Goal: Task Accomplishment & Management: Complete application form

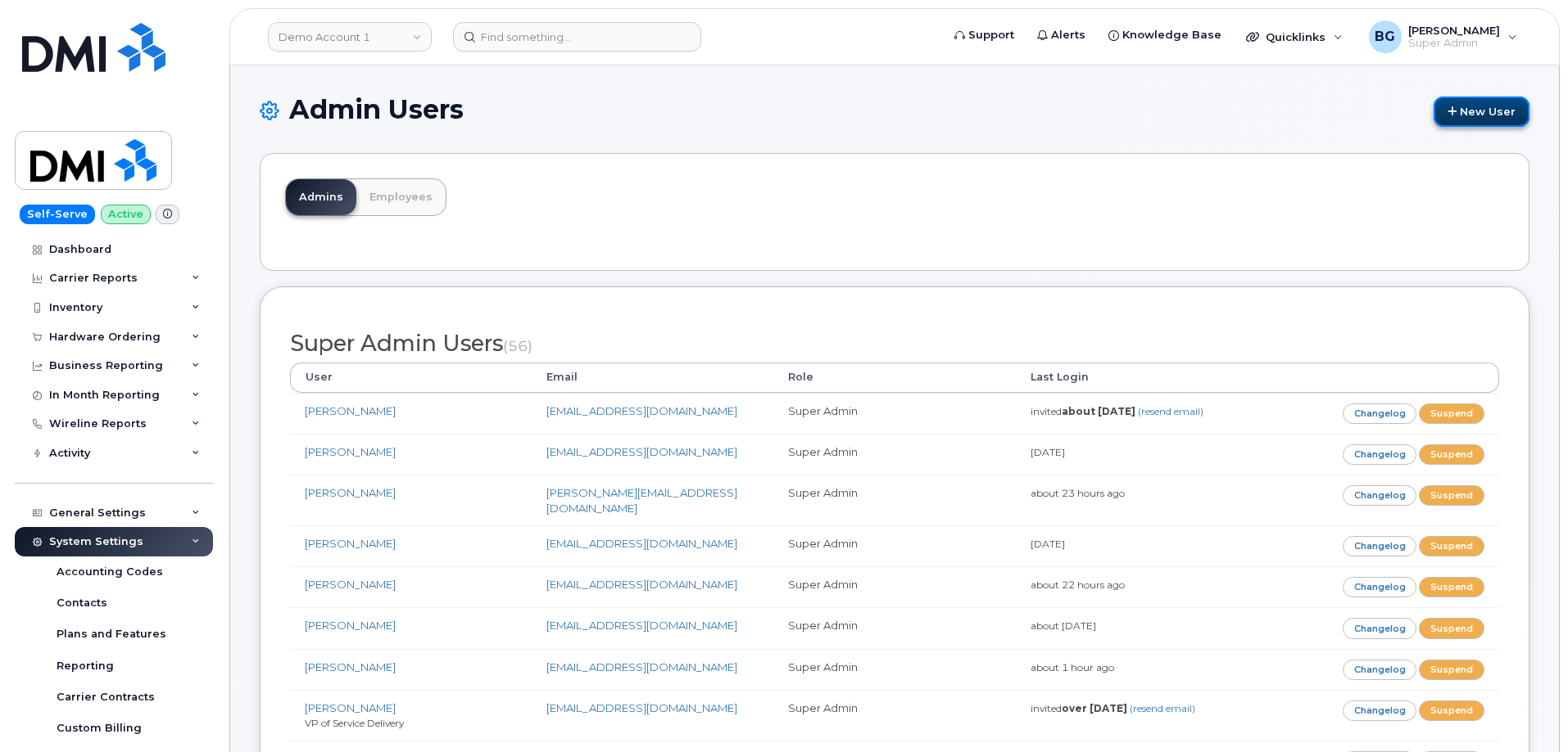
click at [1469, 115] on link "New User" at bounding box center [1481, 111] width 96 height 30
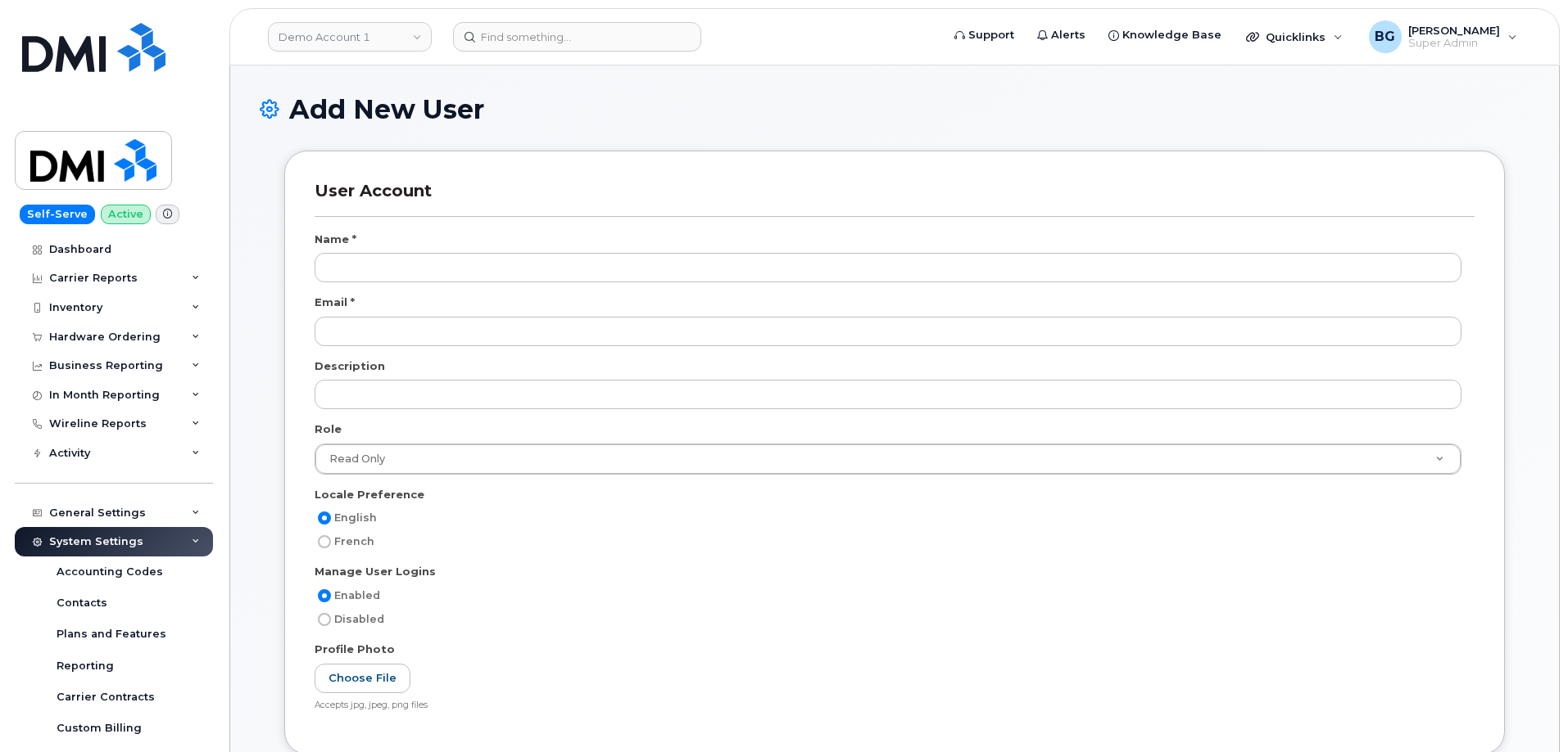
select select
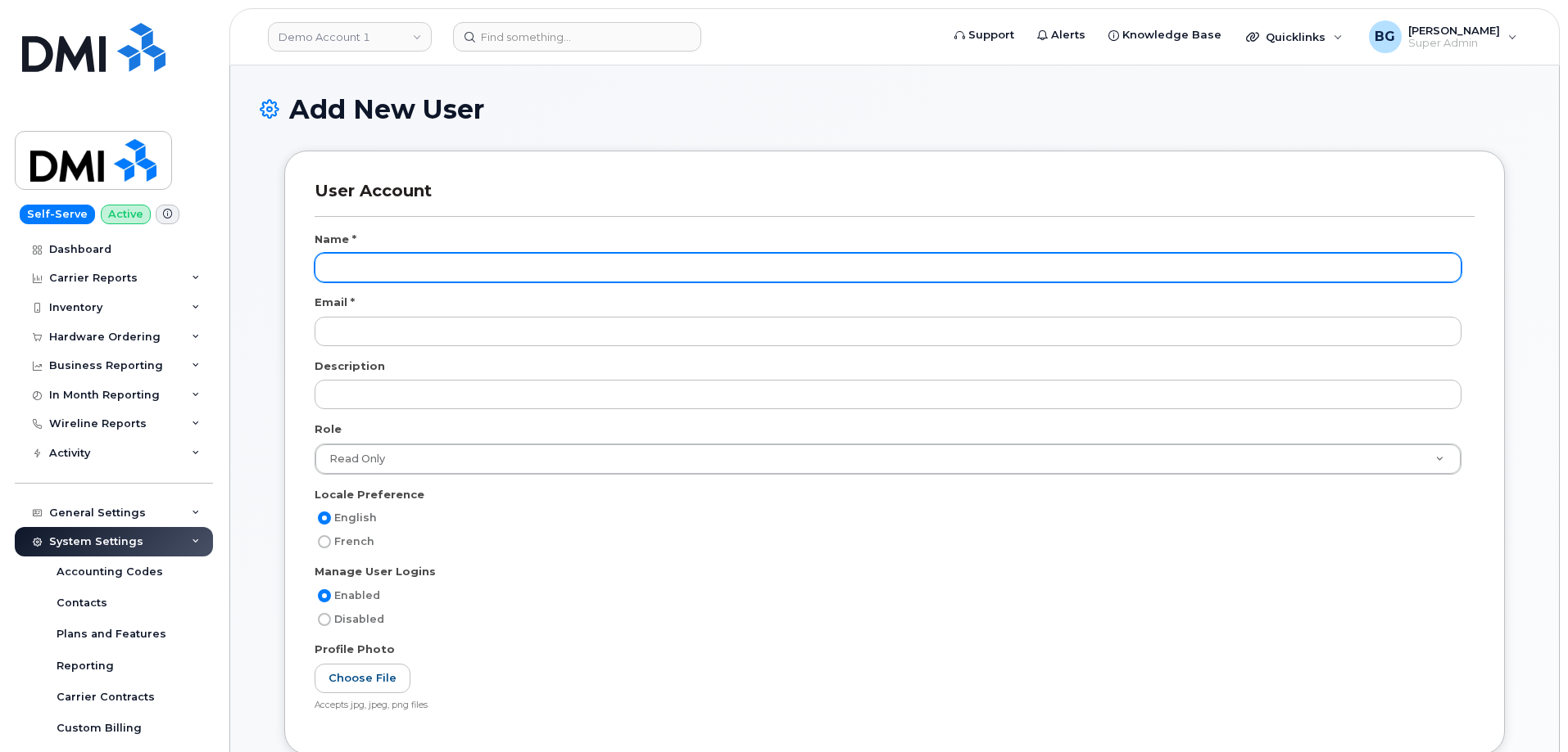
scroll to position [62, 0]
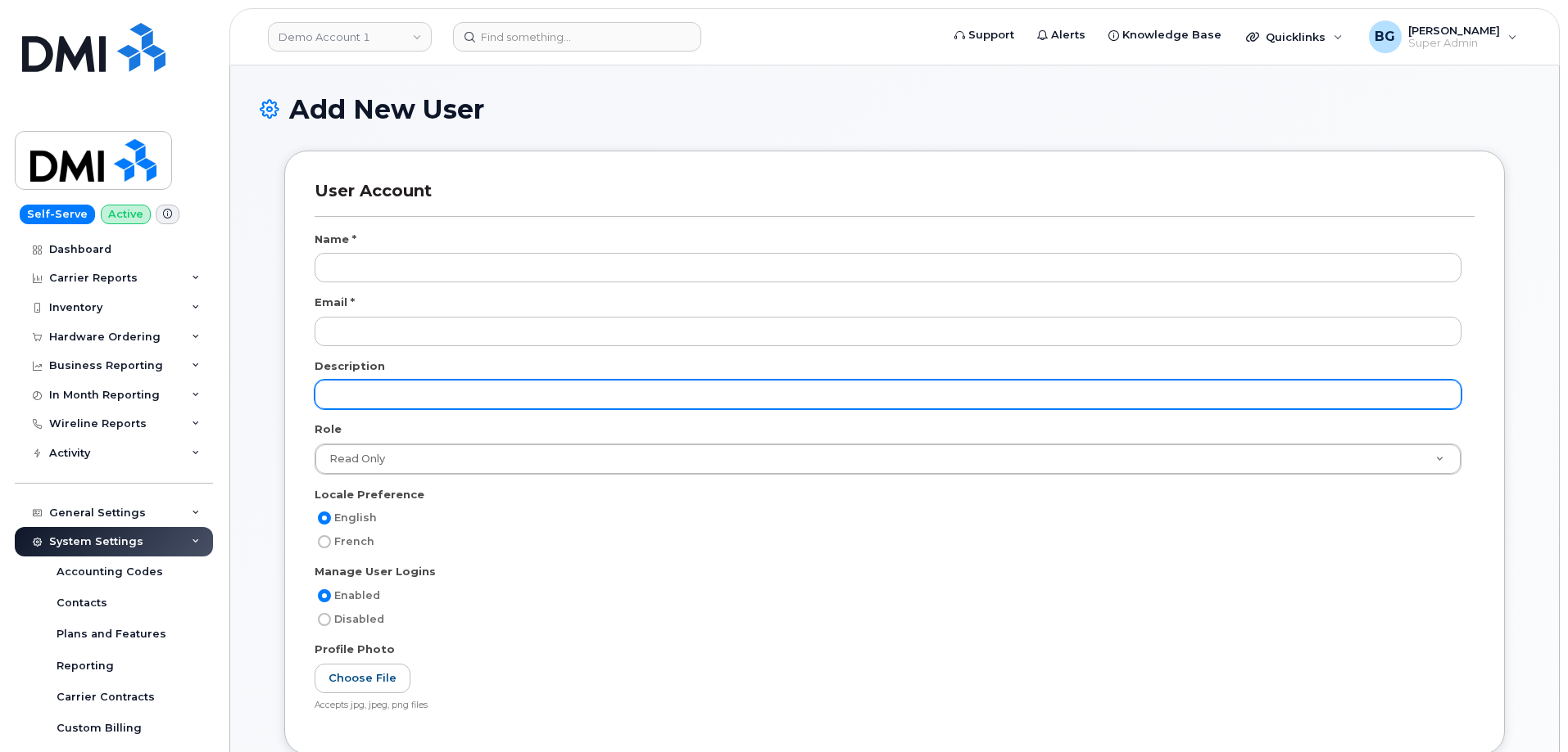
click at [372, 399] on input "text" at bounding box center [889, 394] width 1147 height 29
paste input "Manager • Managed Services-MS-Comm"
type input "Manager • Managed Services-MS-Comm"
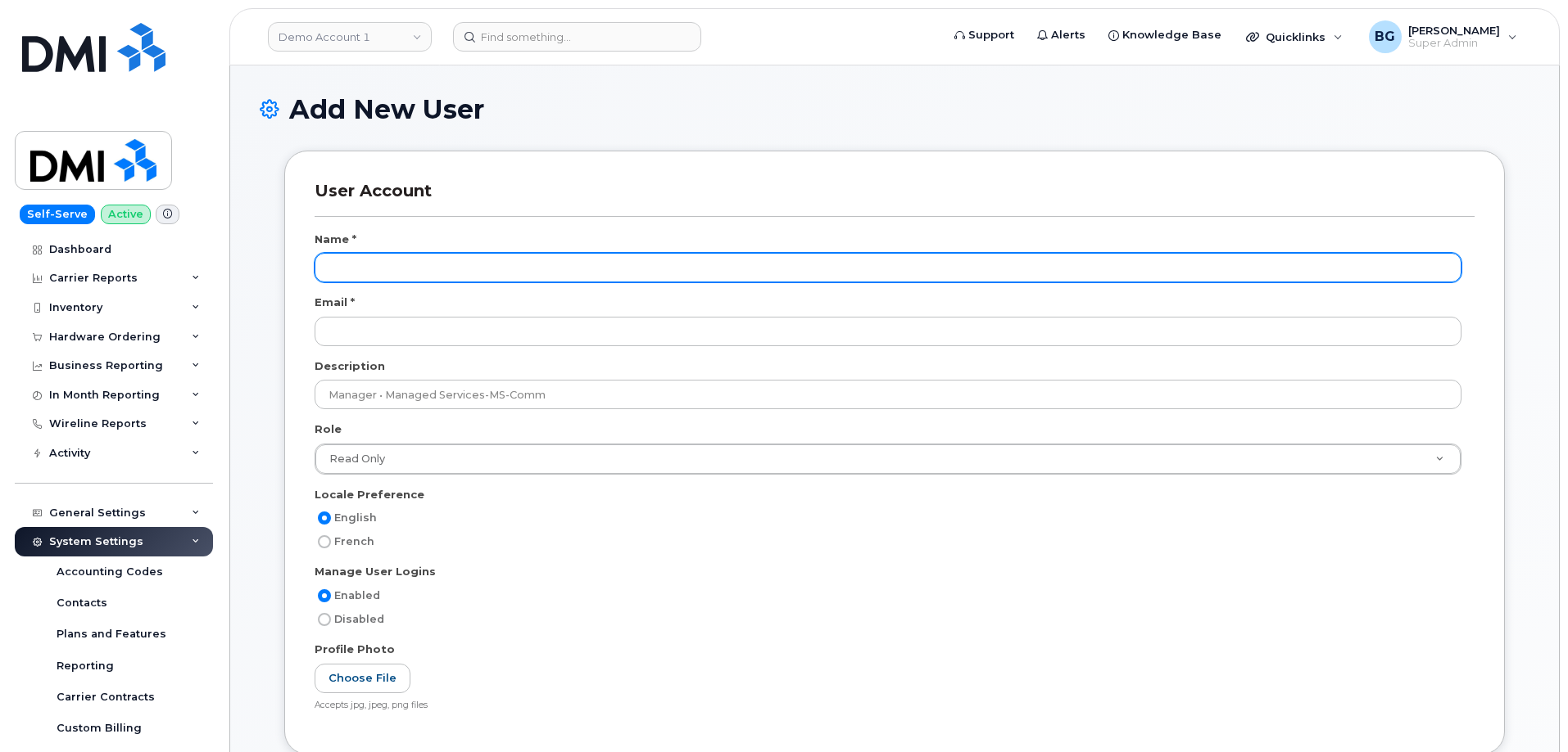
click at [363, 264] on input "text" at bounding box center [889, 267] width 1147 height 29
paste input "[PERSON_NAME]"
type input "[PERSON_NAME]"
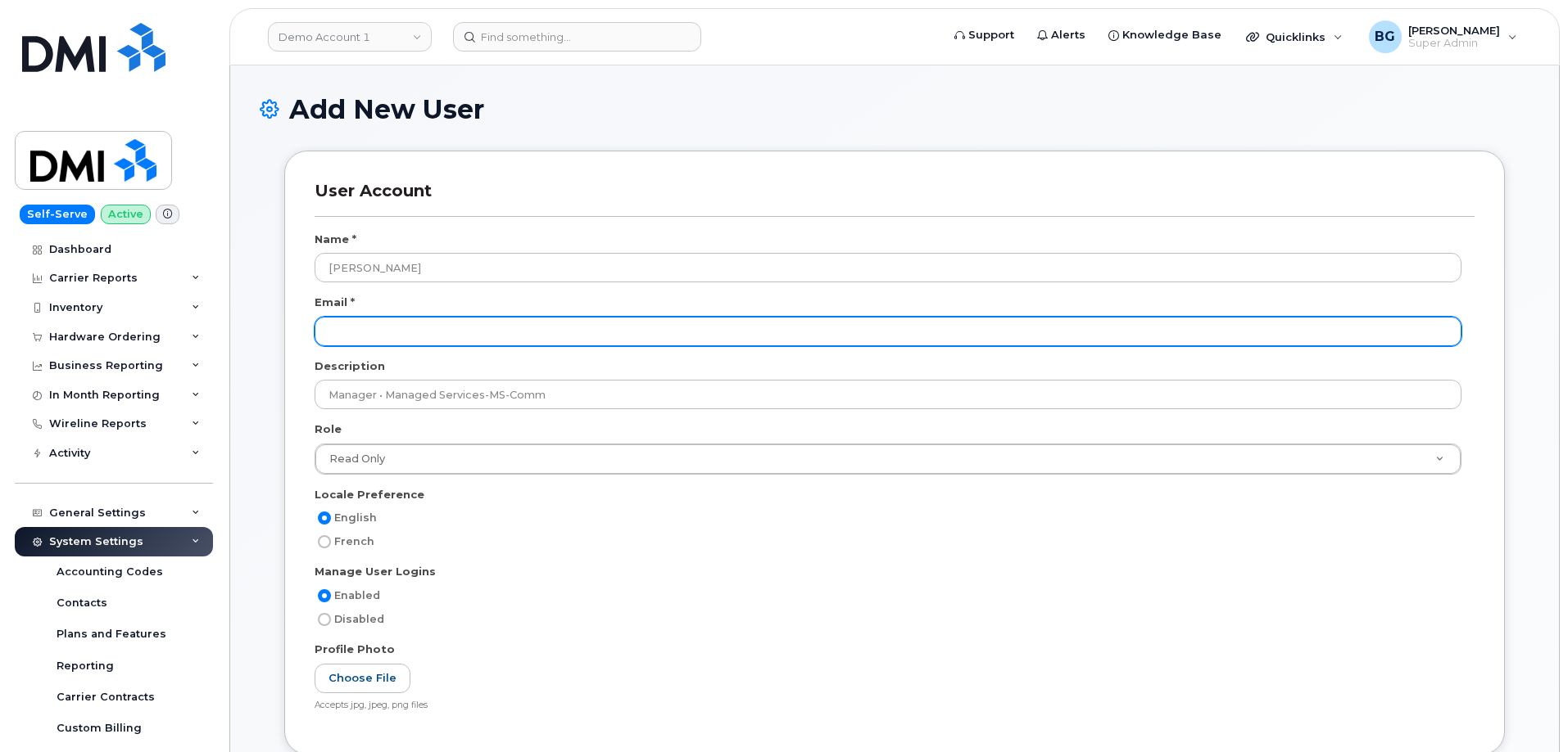
click at [366, 342] on input "email" at bounding box center [889, 331] width 1147 height 29
paste input "[EMAIL_ADDRESS][DOMAIN_NAME]"
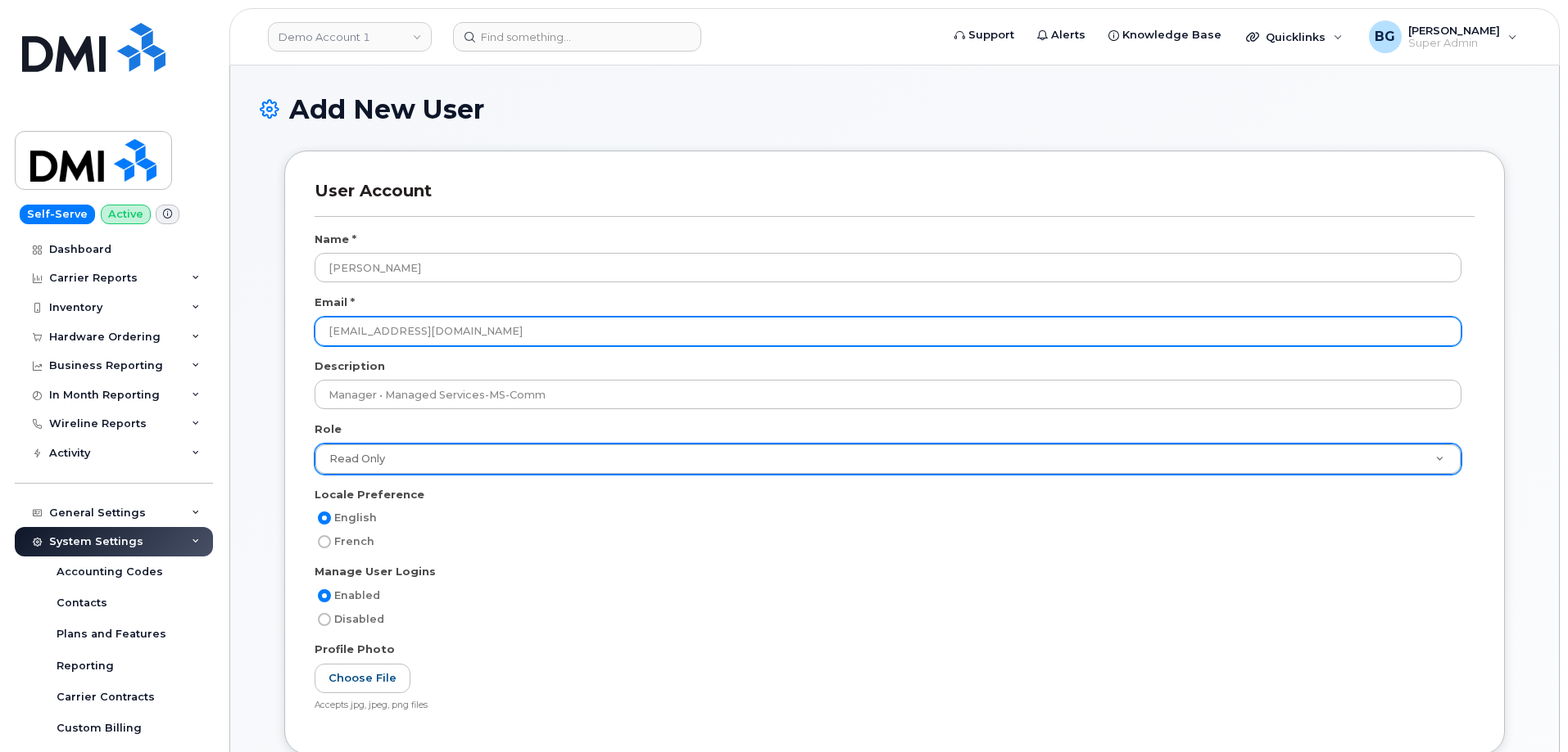
type input "[EMAIL_ADDRESS][DOMAIN_NAME]"
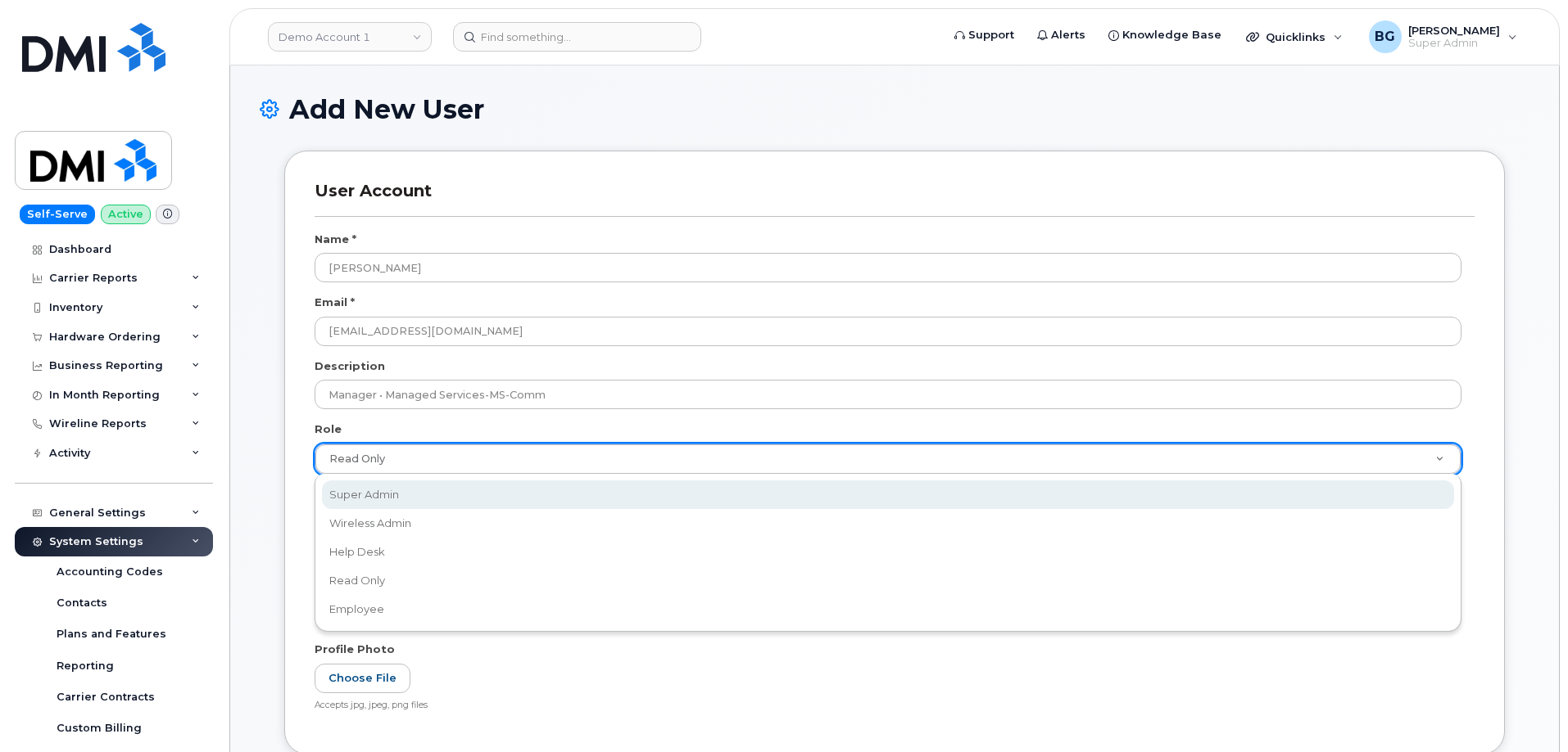
select select "super_admin"
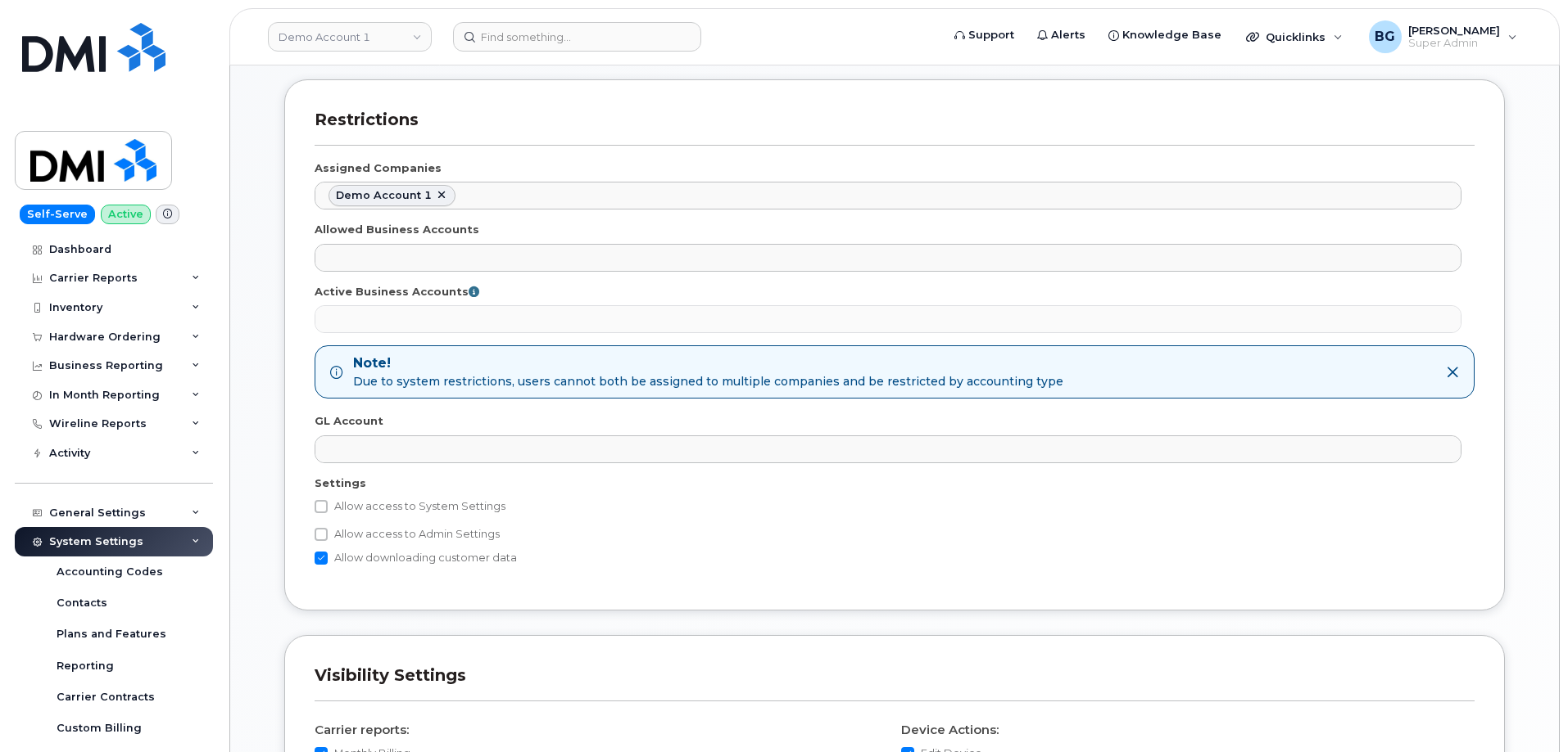
scroll to position [710, 0]
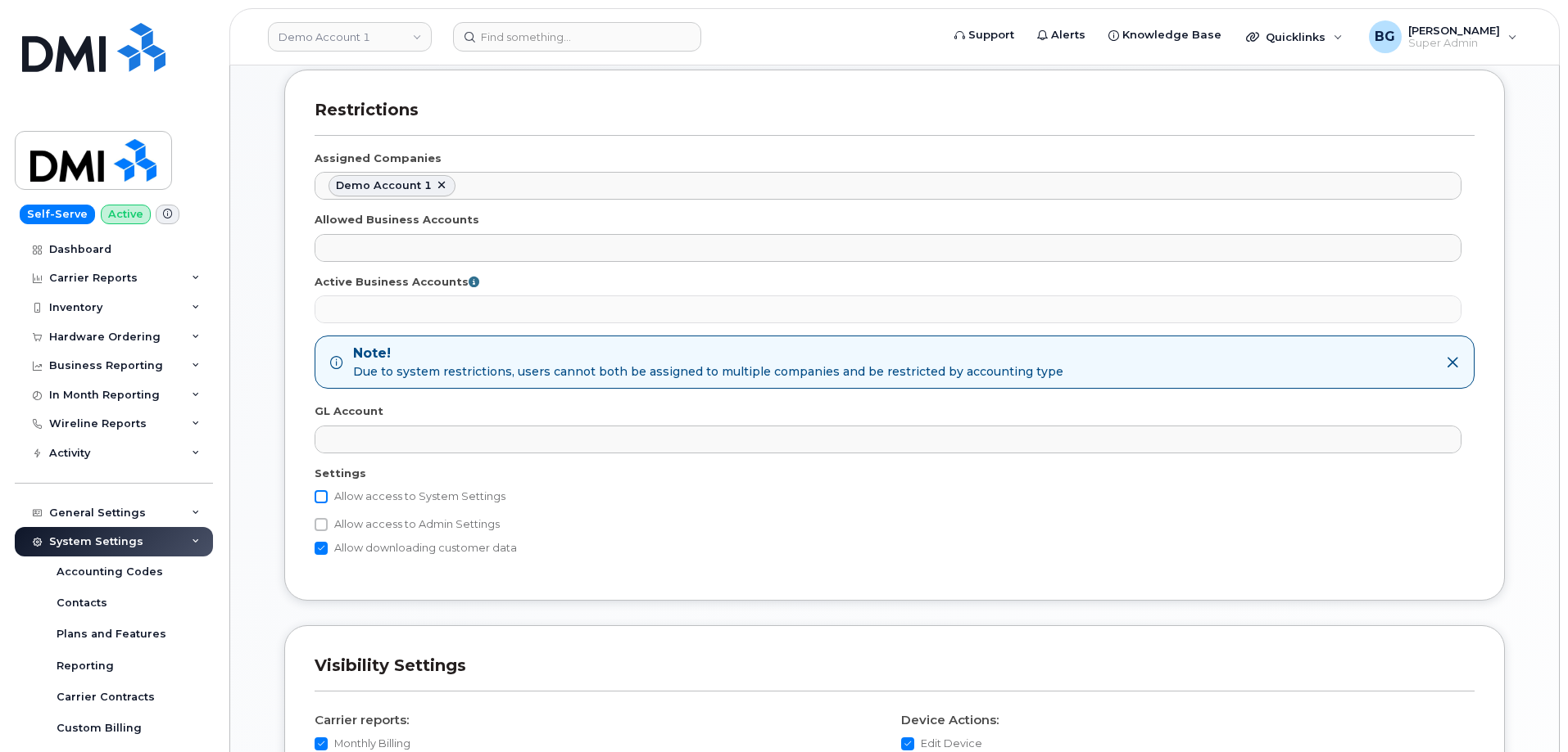
click at [325, 497] on input "Allow access to System Settings" at bounding box center [321, 496] width 13 height 13
checkbox input "true"
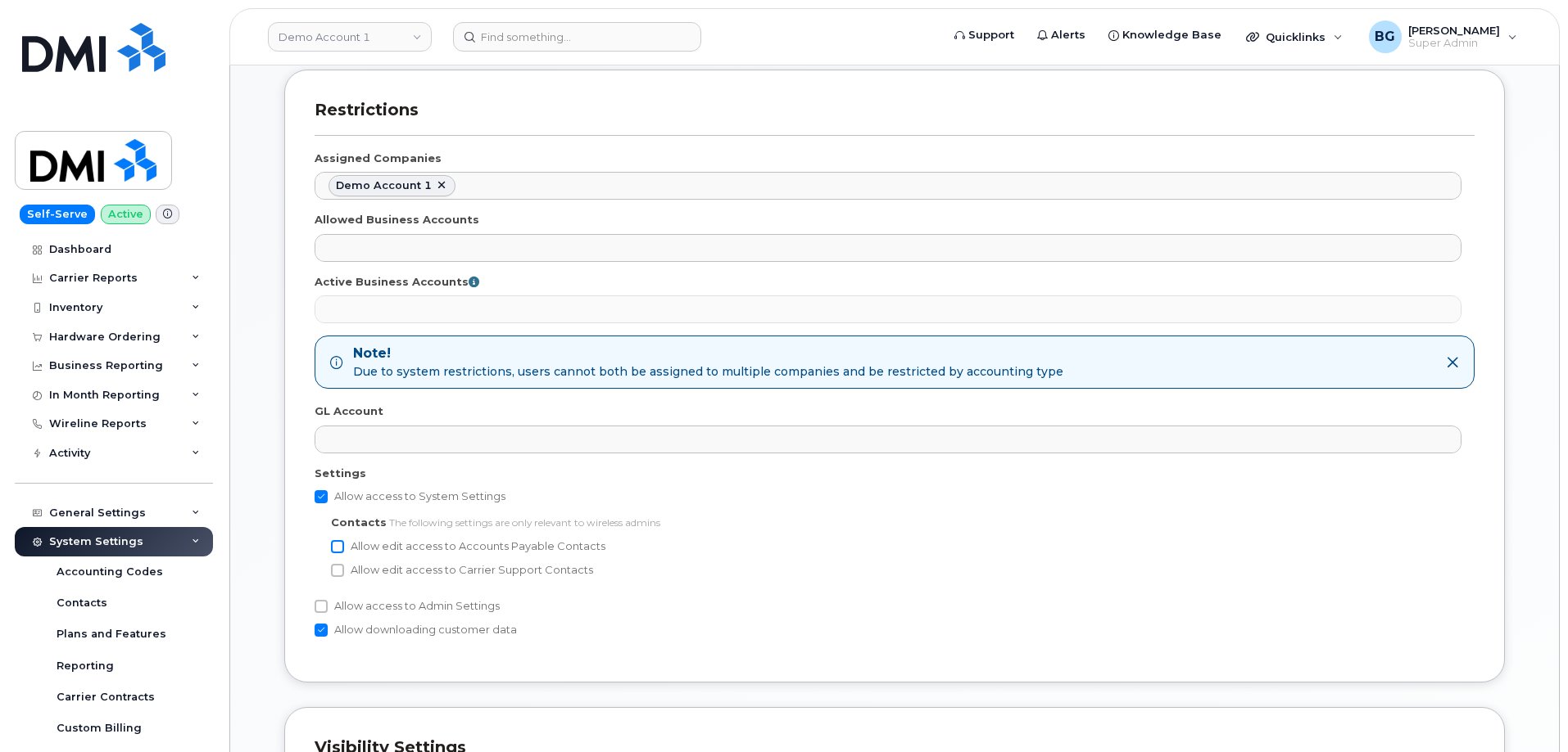
click at [334, 541] on input "Allow edit access to Accounts Payable Contacts" at bounding box center [337, 547] width 13 height 13
checkbox input "true"
click at [337, 564] on input "Allow edit access to Carrier Support Contacts" at bounding box center [337, 570] width 13 height 13
checkbox input "true"
click at [321, 609] on input "Allow access to Admin Settings" at bounding box center [321, 607] width 13 height 13
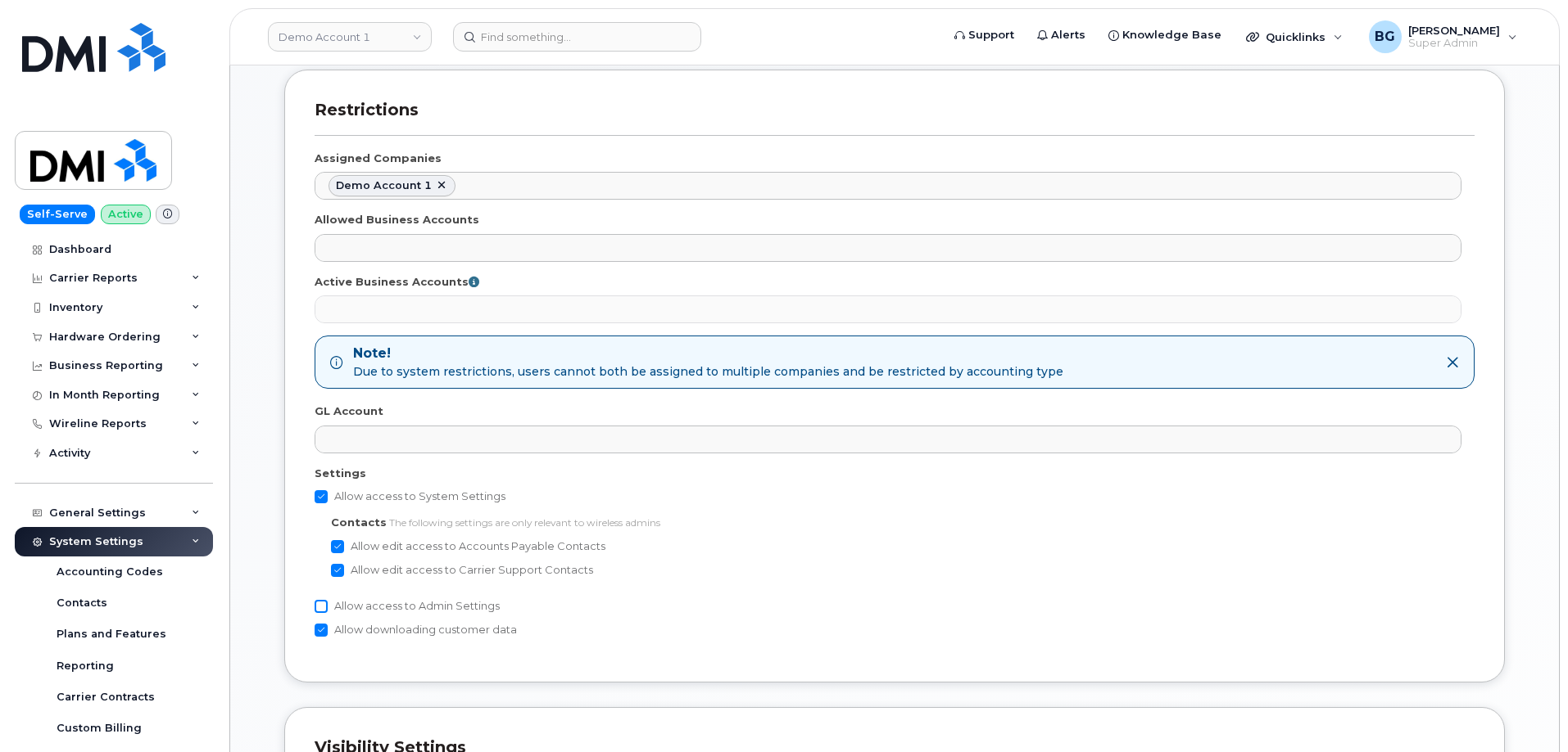
checkbox input "true"
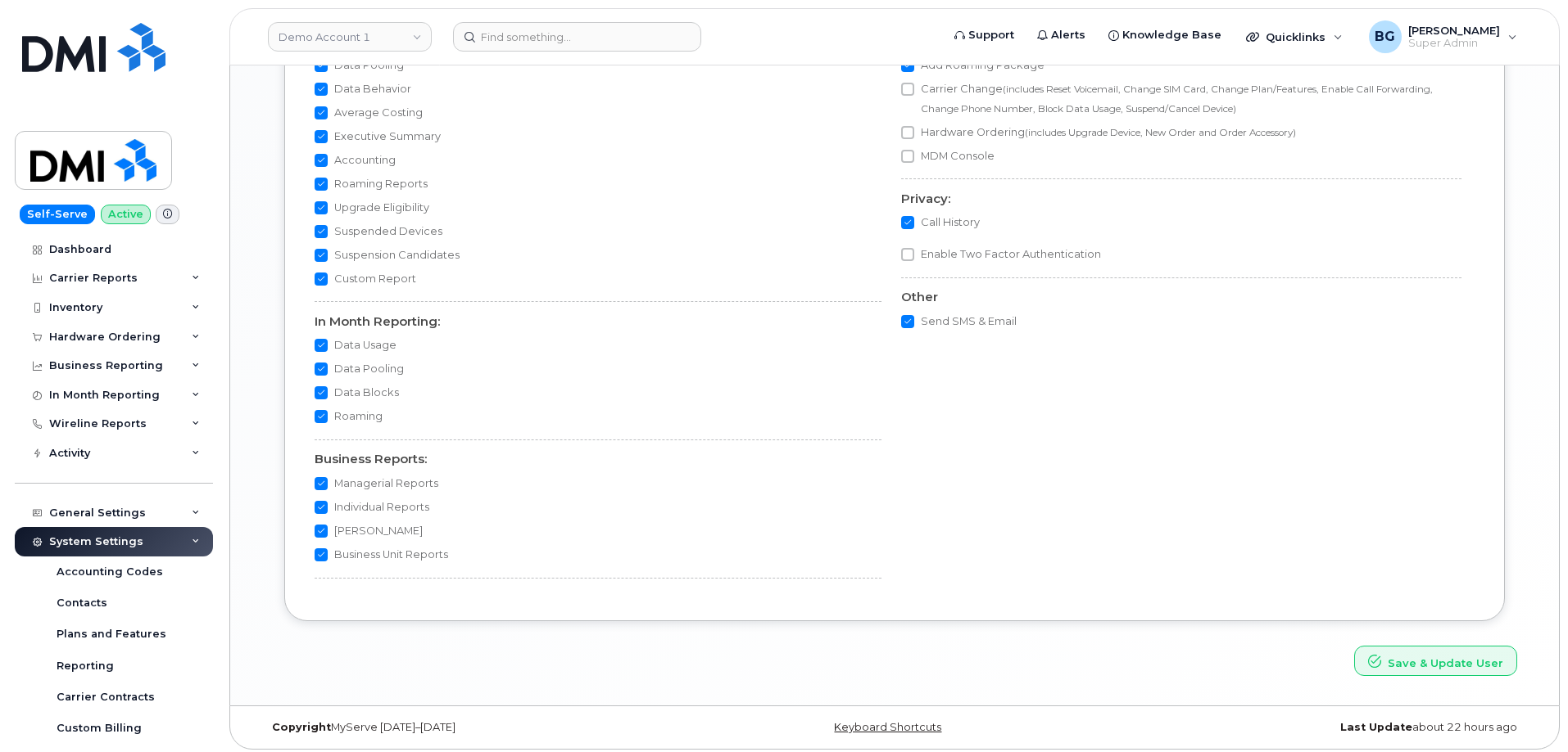
scroll to position [1500, 0]
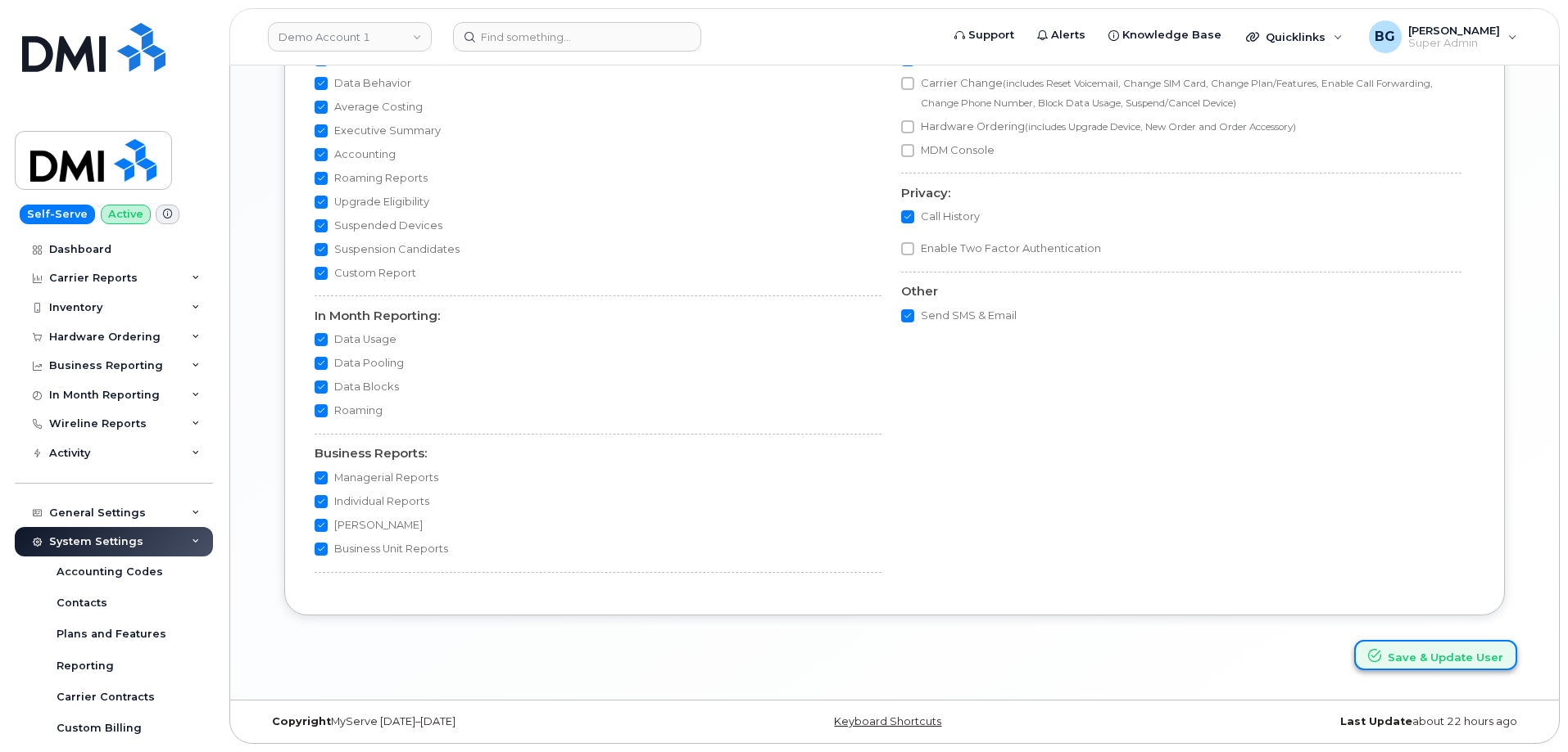
click at [1421, 655] on button "Save & Update User" at bounding box center [1436, 655] width 163 height 30
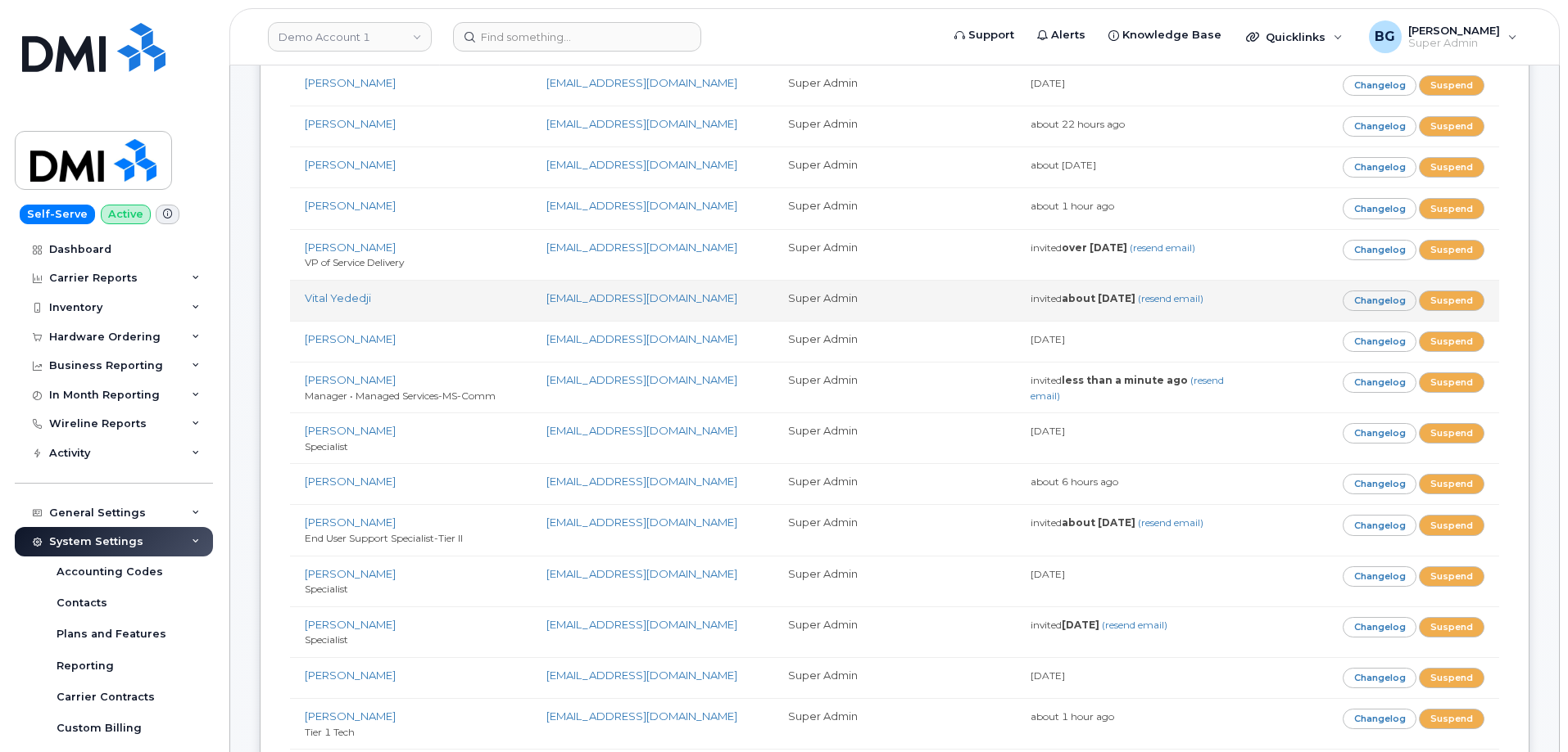
scroll to position [546, 0]
